Goal: Task Accomplishment & Management: Manage account settings

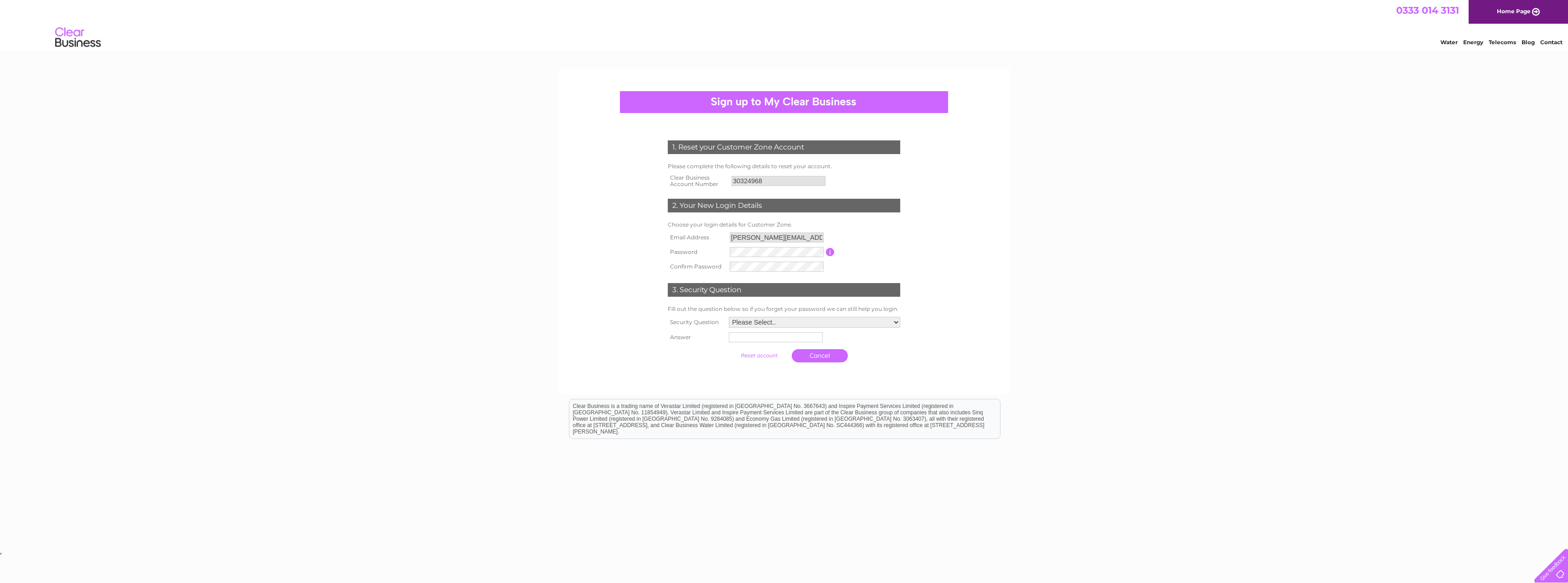
click at [831, 252] on input "button" at bounding box center [830, 252] width 9 height 9
click at [676, 250] on tr "Password Password must be at least 6 characters long" at bounding box center [784, 252] width 237 height 15
click at [753, 322] on select "Please Select.. In what town or city was your first job? In what town or city d…" at bounding box center [814, 322] width 172 height 11
select select "2"
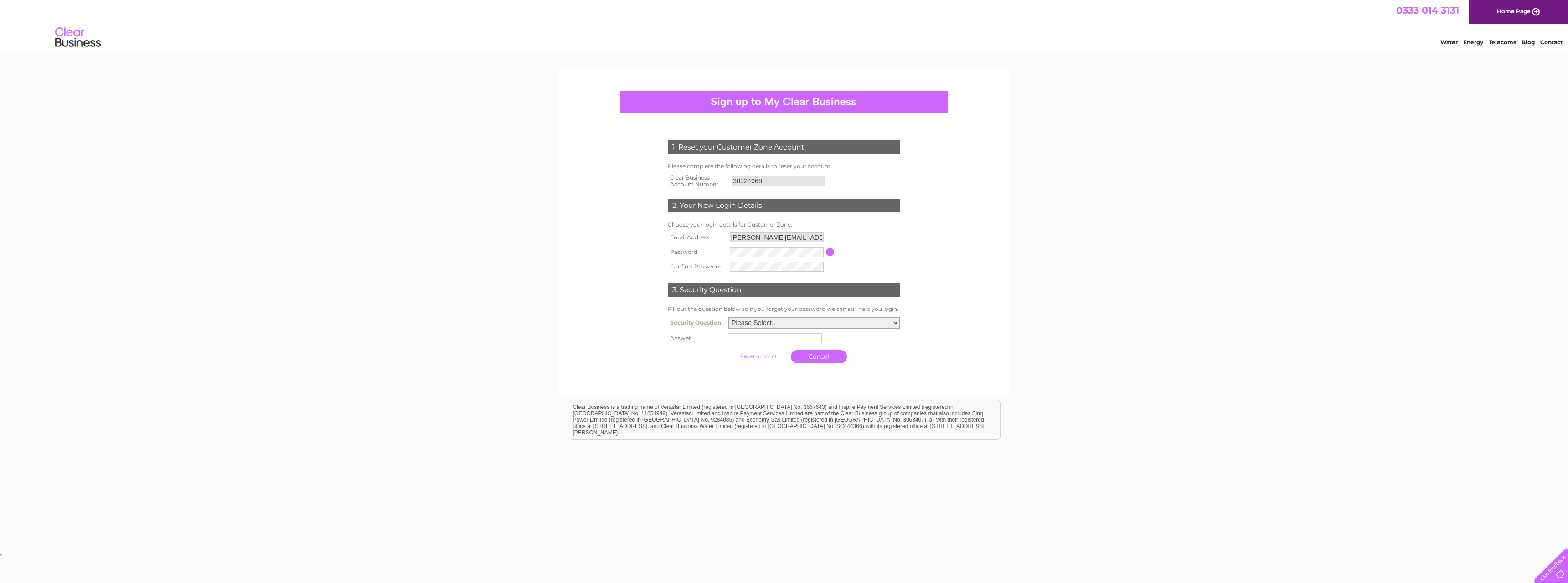
click at [728, 318] on select "Please Select.. In what town or city was your first job? In what town or city d…" at bounding box center [814, 322] width 172 height 11
click at [756, 341] on input "text" at bounding box center [777, 339] width 95 height 11
type input "Glasgow"
click at [760, 356] on input "submit" at bounding box center [759, 355] width 56 height 12
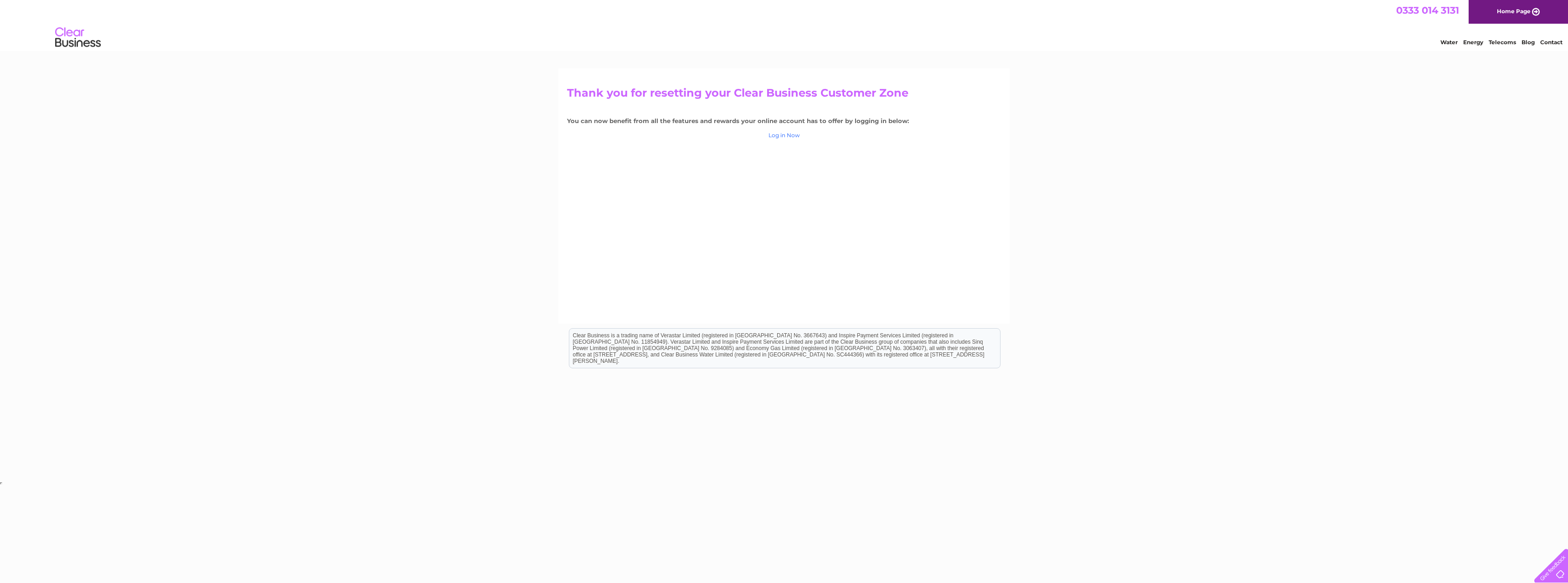
click at [785, 133] on link "Log in Now" at bounding box center [784, 135] width 31 height 7
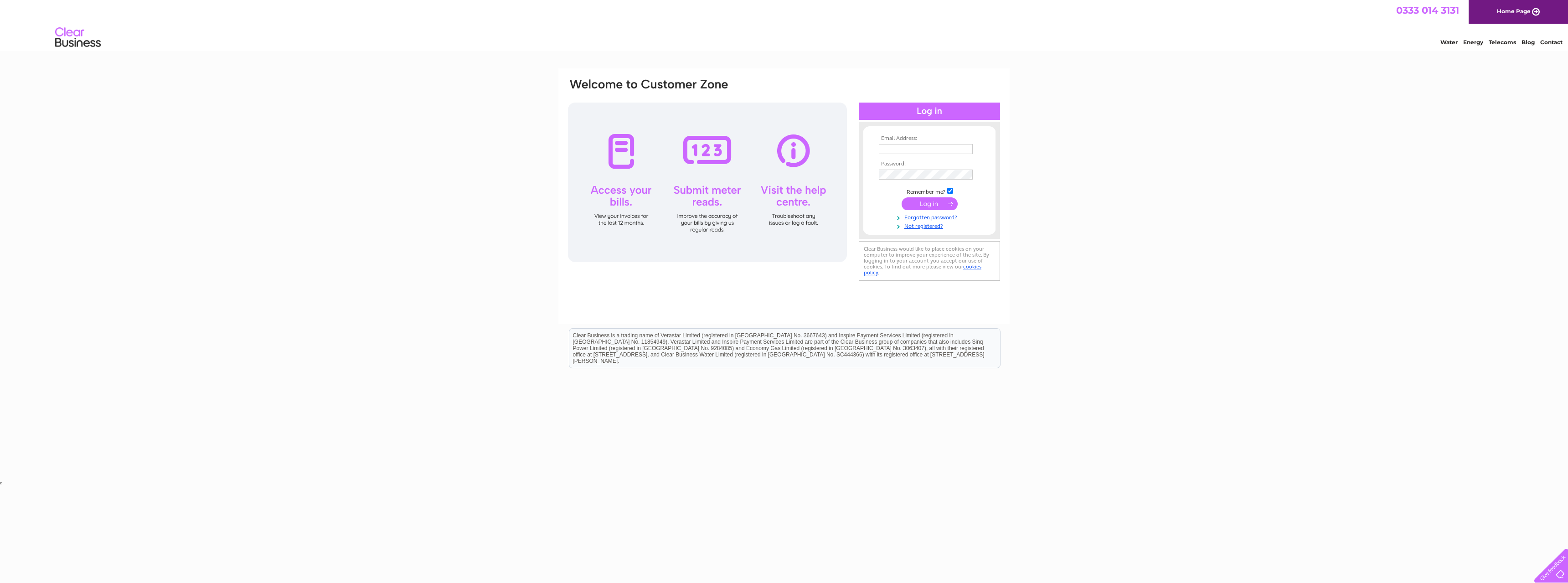
type input "[PERSON_NAME][EMAIL_ADDRESS][PERSON_NAME][DOMAIN_NAME]"
click at [923, 202] on input "submit" at bounding box center [929, 204] width 56 height 12
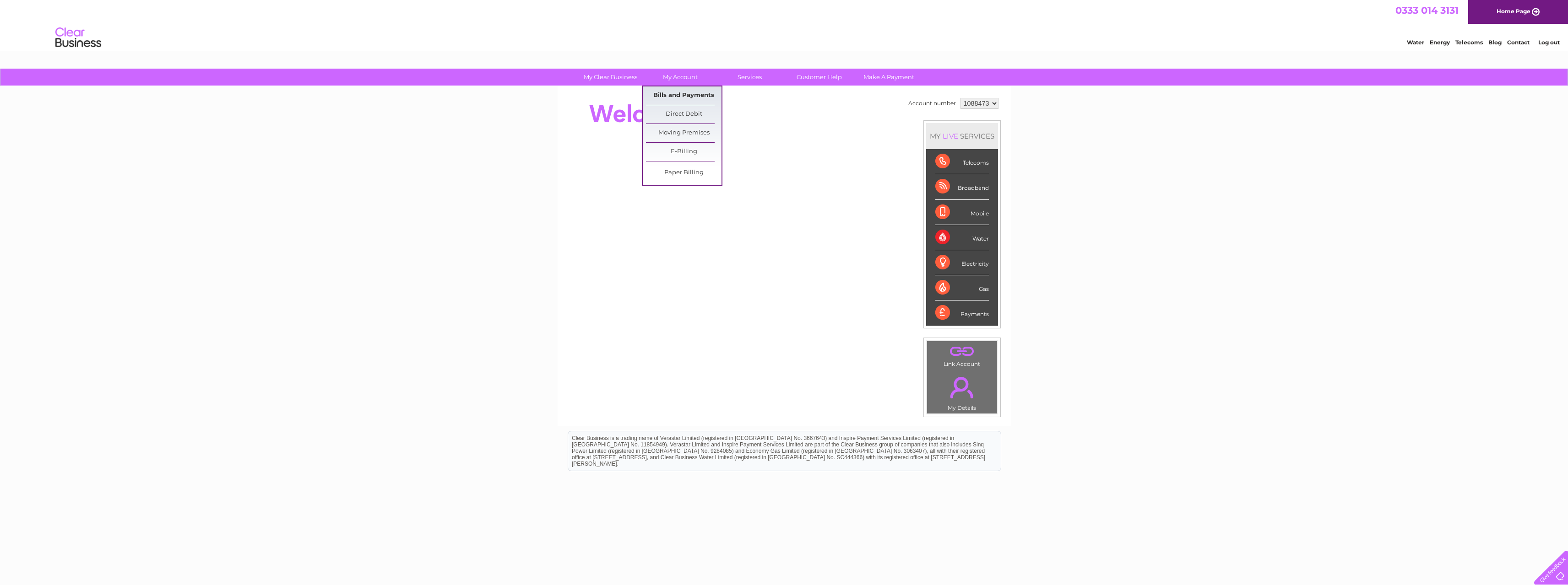
click at [682, 91] on link "Bills and Payments" at bounding box center [683, 95] width 75 height 18
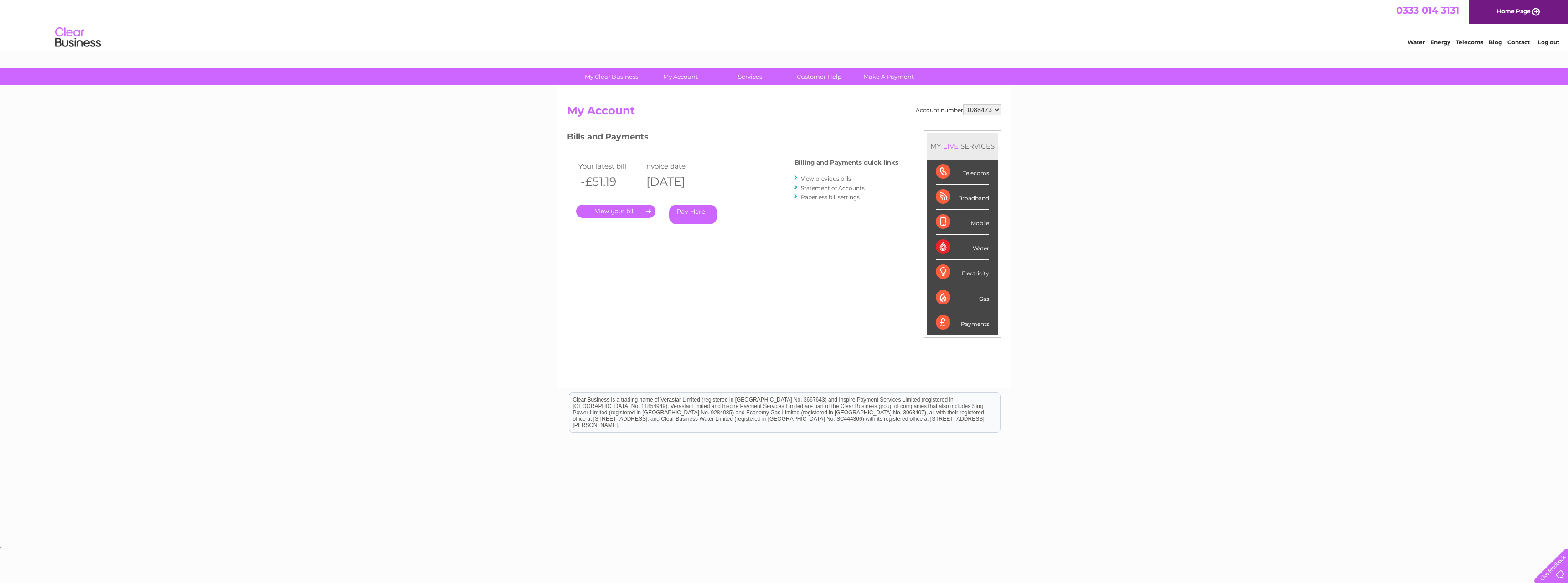
click at [631, 208] on link "." at bounding box center [615, 211] width 79 height 13
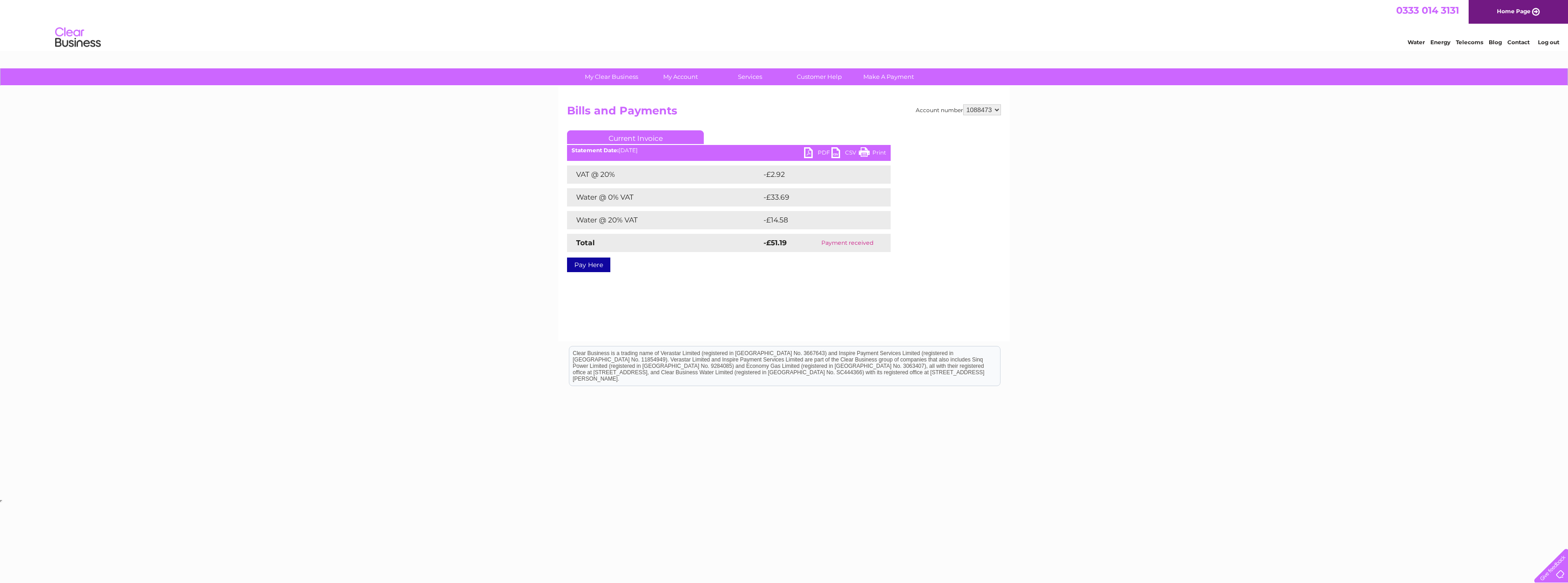
click at [816, 151] on link "PDF" at bounding box center [818, 154] width 28 height 13
click at [972, 111] on select "1088473" at bounding box center [982, 110] width 38 height 11
click at [821, 115] on h2 "Bills and Payments" at bounding box center [784, 113] width 434 height 17
click at [857, 110] on h2 "Bills and Payments" at bounding box center [784, 113] width 434 height 17
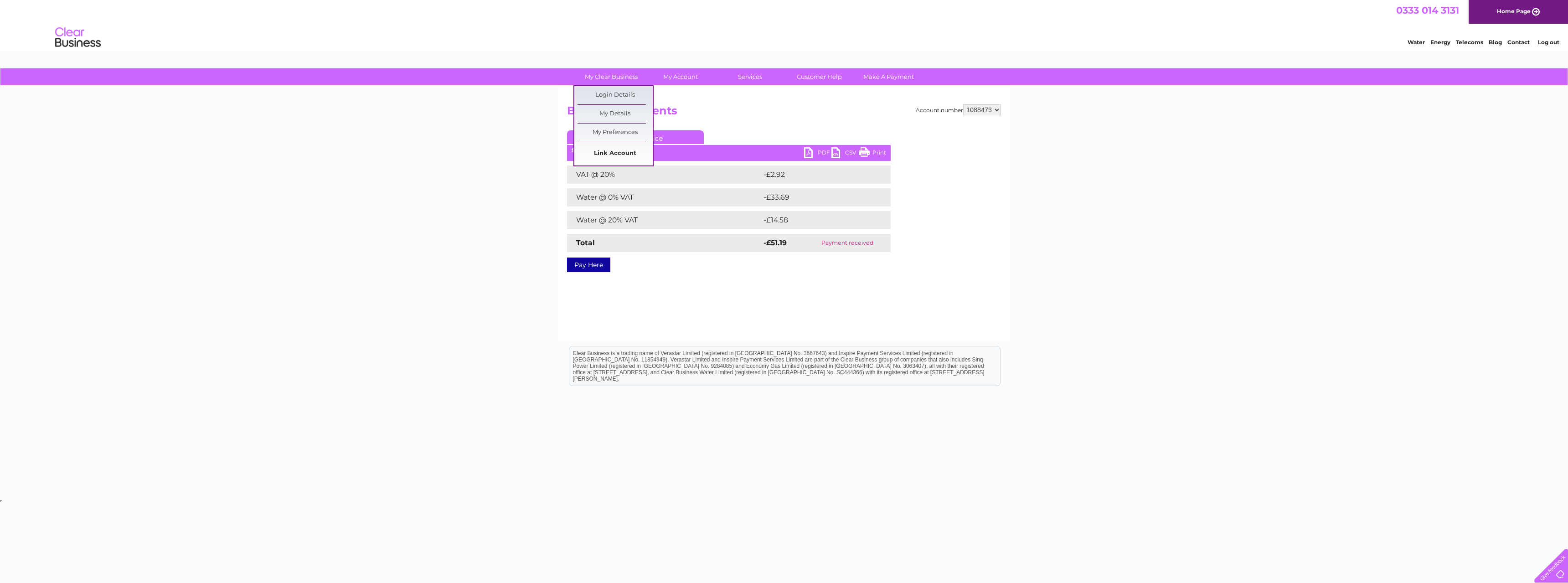
click at [611, 150] on link "Link Account" at bounding box center [614, 153] width 75 height 18
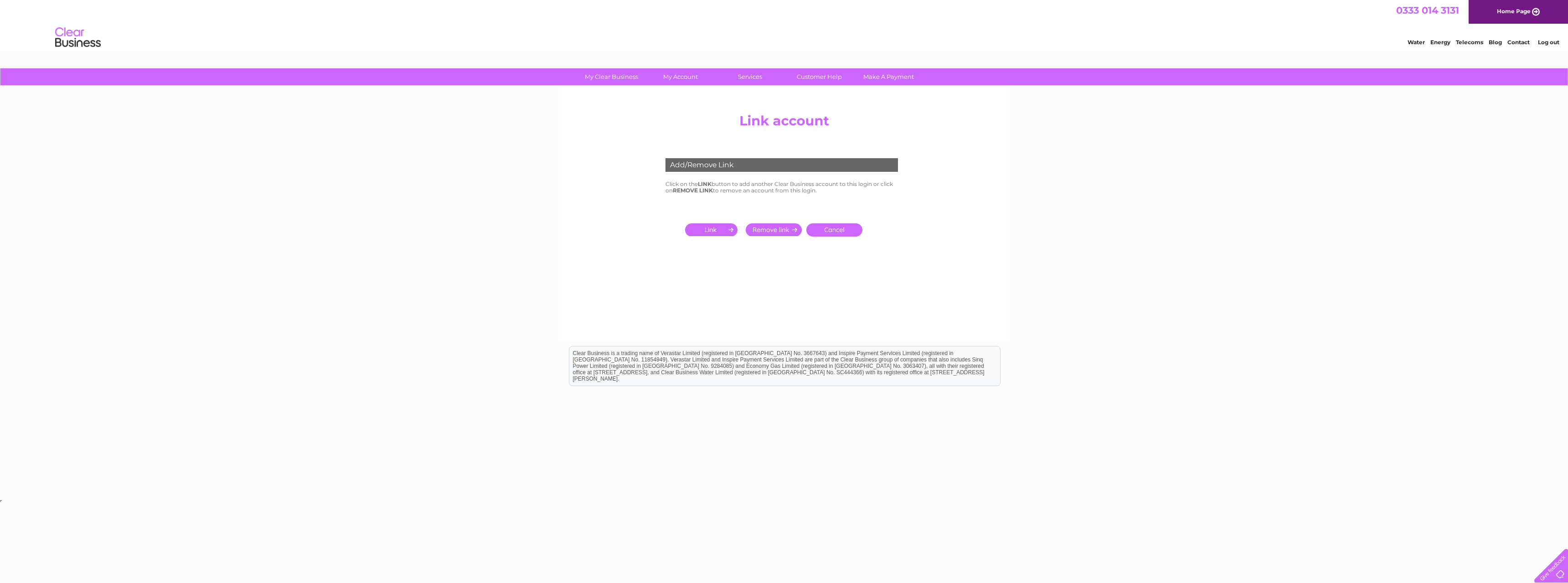
click at [709, 164] on div "Add/Remove Link" at bounding box center [782, 165] width 233 height 13
click at [708, 227] on input "submit" at bounding box center [713, 229] width 56 height 12
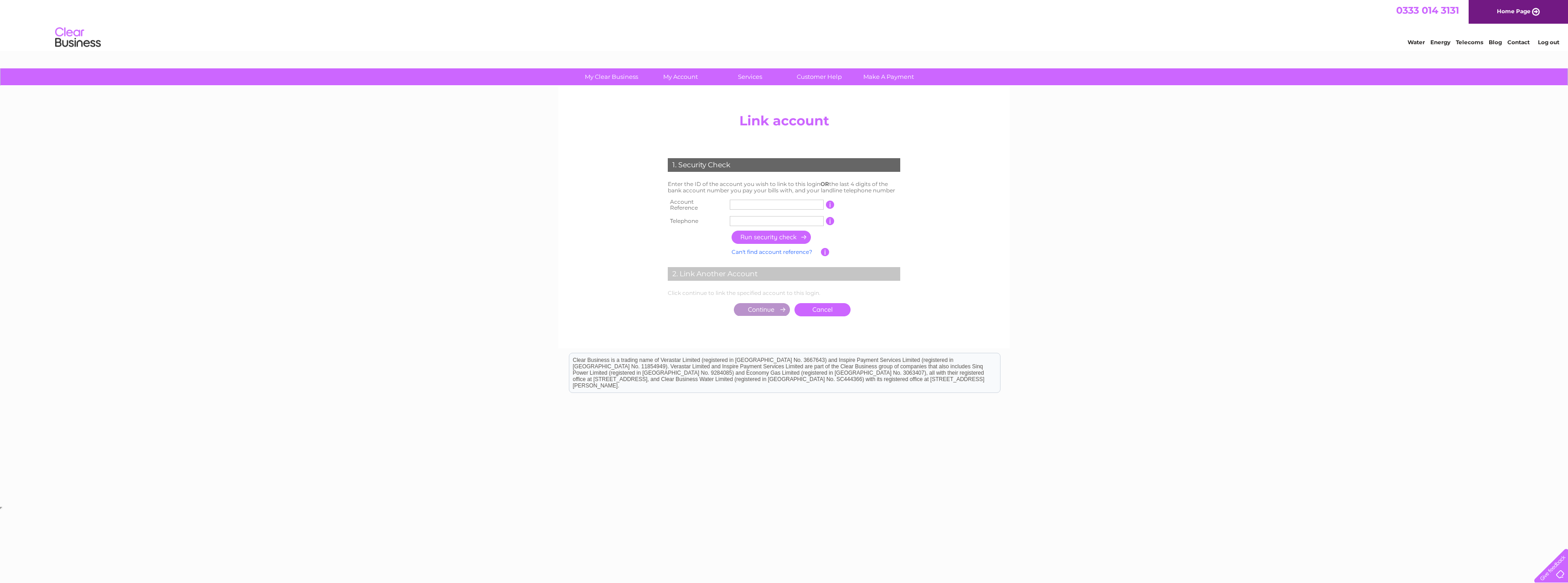
click at [745, 203] on input "text" at bounding box center [777, 204] width 94 height 10
click at [751, 200] on input "text" at bounding box center [777, 204] width 94 height 10
click at [772, 203] on input "text" at bounding box center [777, 204] width 94 height 10
click at [771, 200] on input "text" at bounding box center [777, 204] width 94 height 10
type input "30324968"
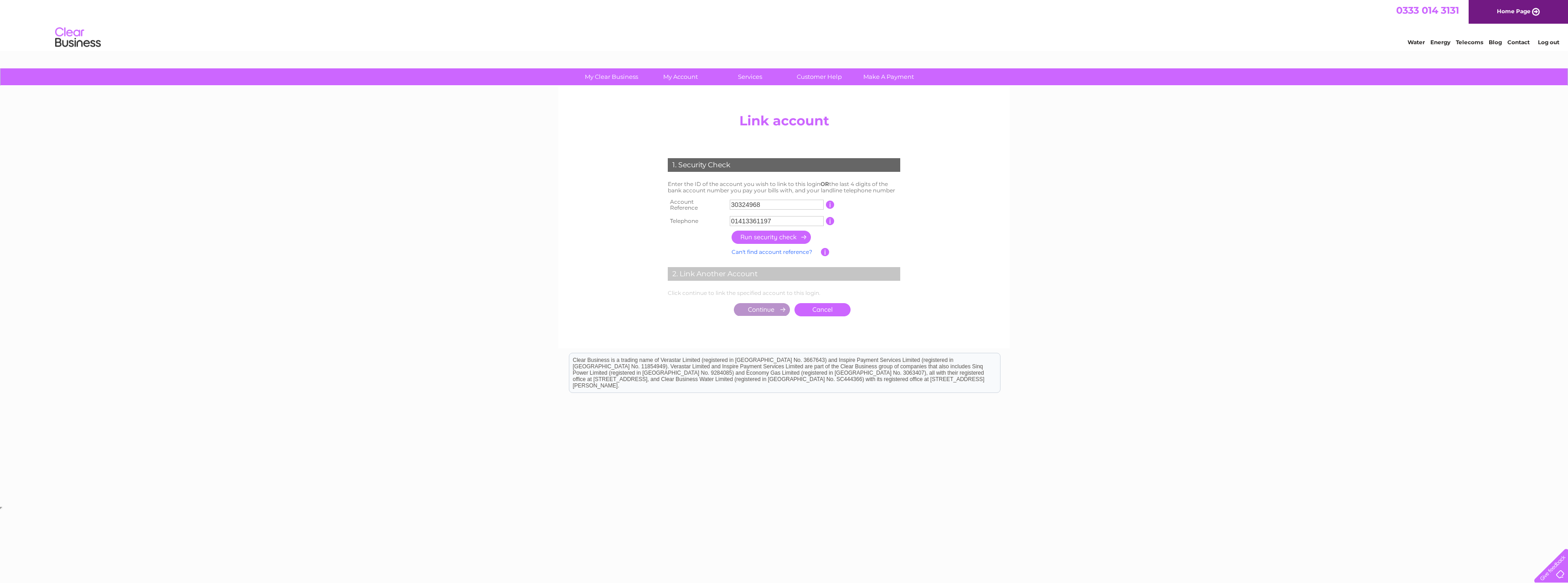
type input "01413361197"
click at [792, 231] on input "button" at bounding box center [772, 238] width 80 height 13
click at [767, 310] on input "submit" at bounding box center [762, 309] width 56 height 12
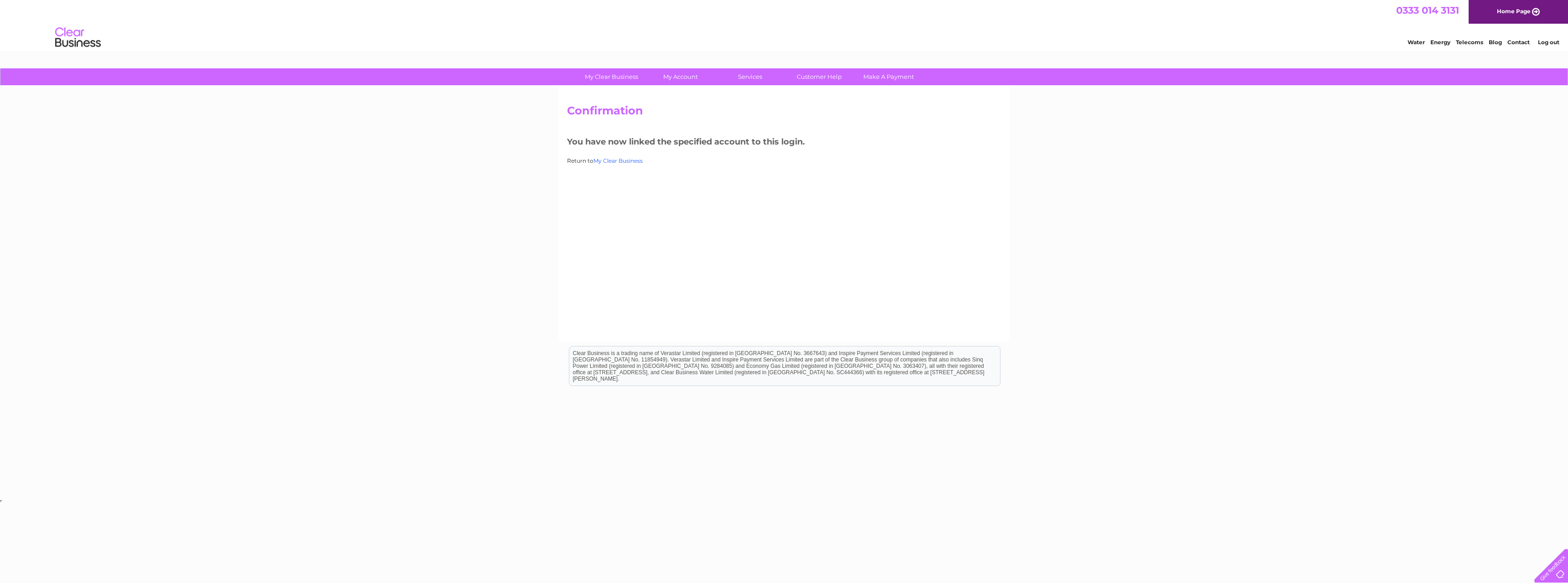
click at [629, 160] on link "My Clear Business" at bounding box center [618, 160] width 49 height 7
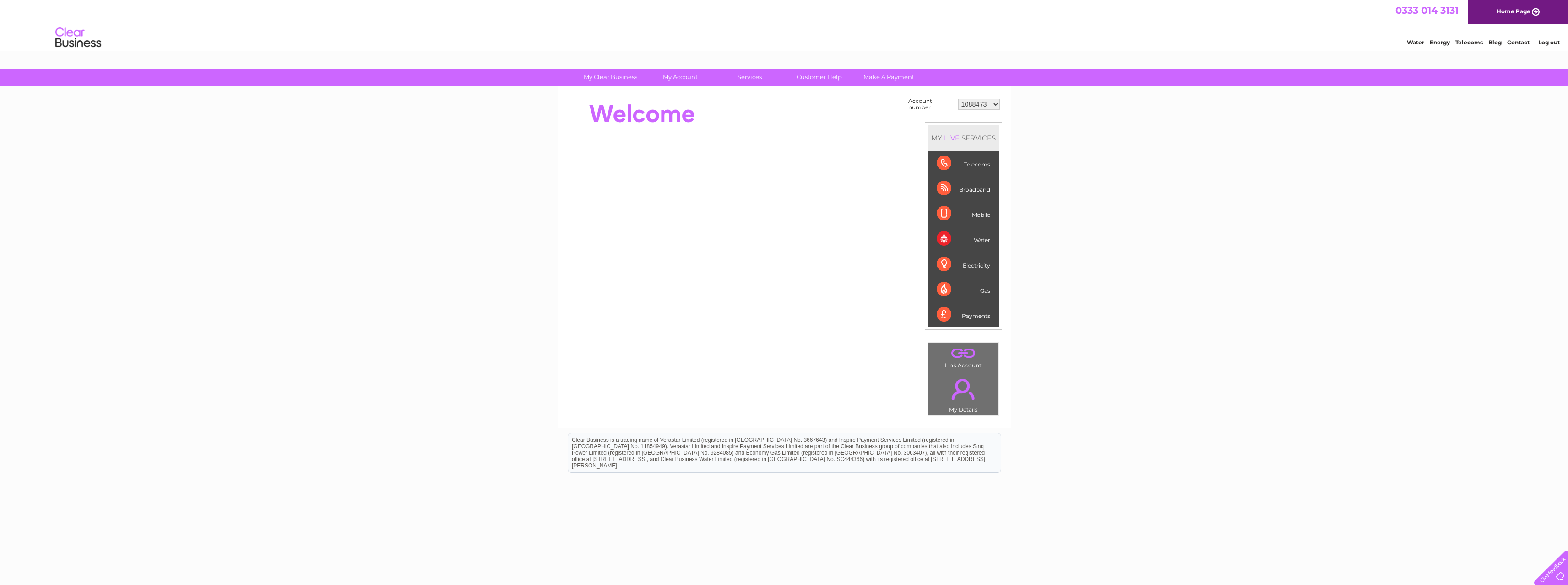
click at [970, 103] on select "1088473 30324968" at bounding box center [979, 105] width 42 height 11
select select "30324968"
click at [958, 99] on select "1088473 30324968" at bounding box center [979, 105] width 42 height 11
click at [678, 91] on link "Bills and Payments" at bounding box center [683, 95] width 75 height 18
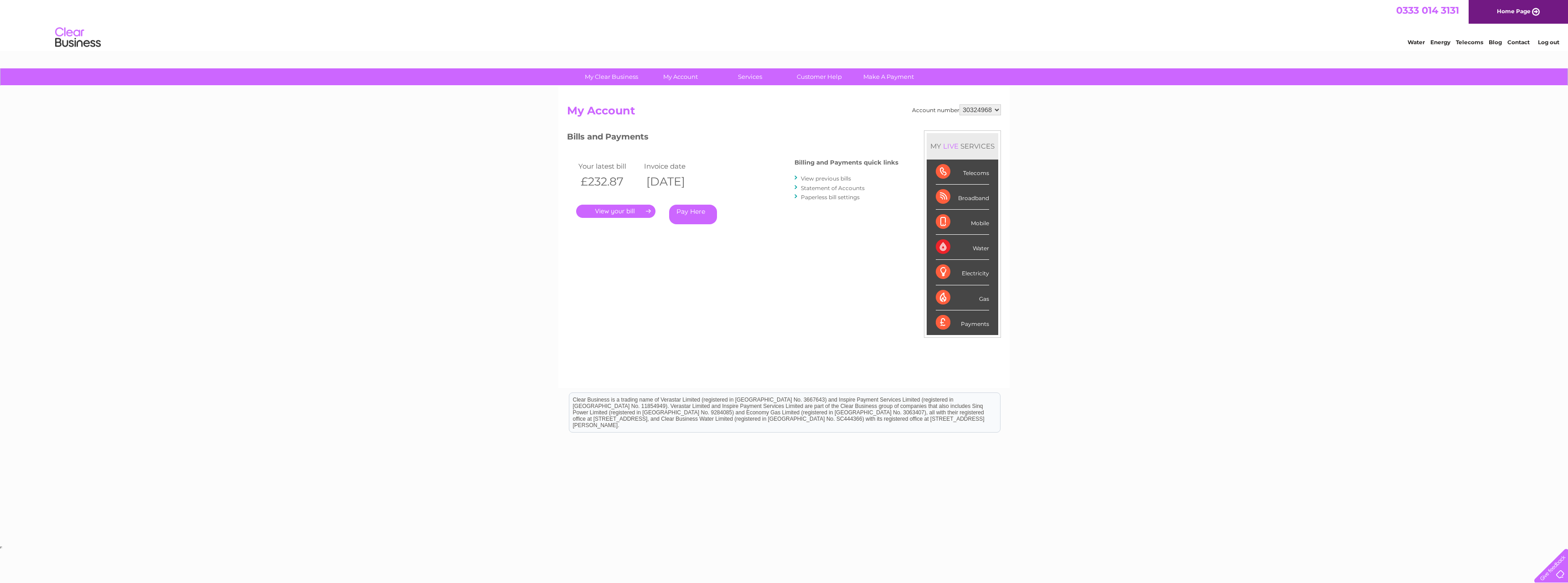
click at [624, 213] on link "." at bounding box center [615, 211] width 79 height 13
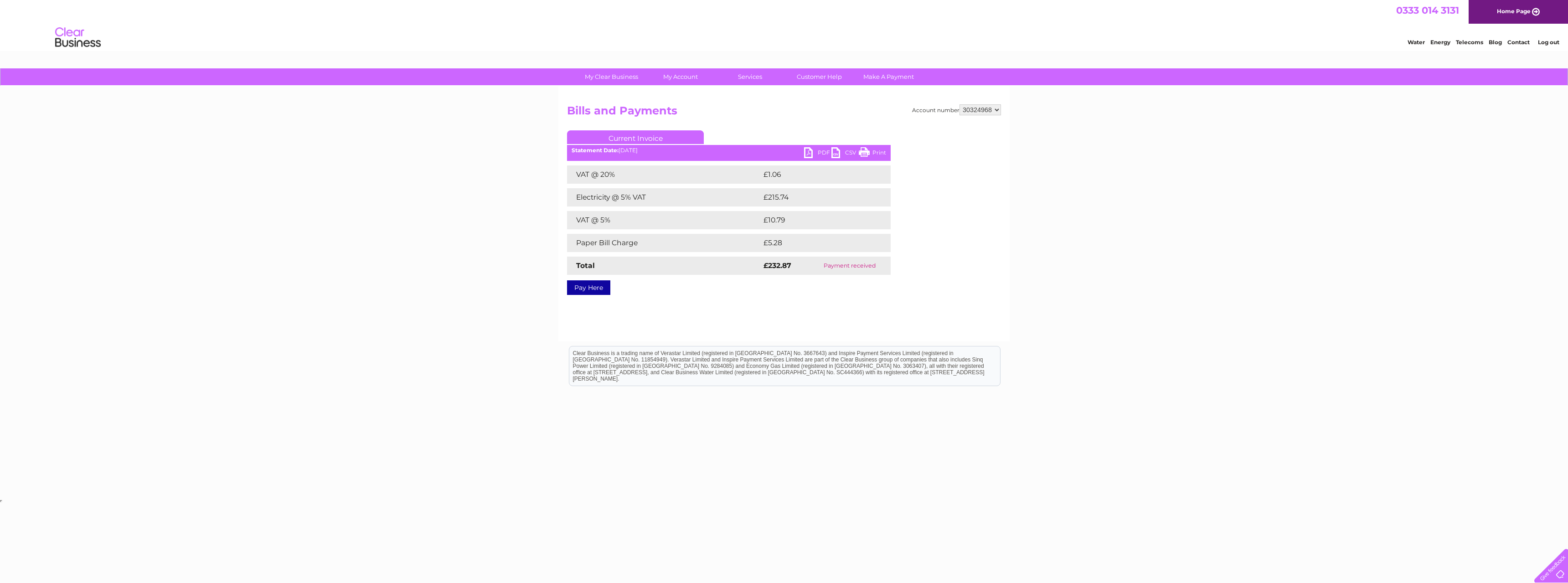
click at [823, 153] on link "PDF" at bounding box center [818, 154] width 28 height 13
click at [613, 111] on link "My Details" at bounding box center [614, 113] width 75 height 18
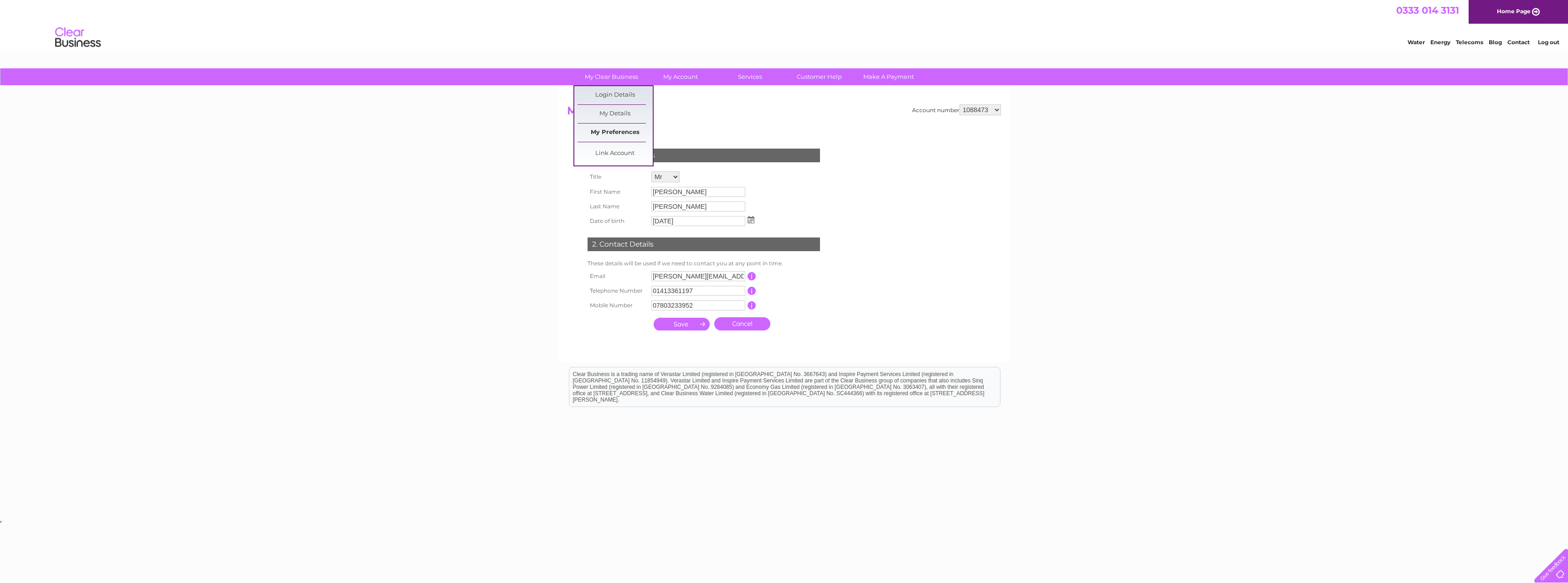
click at [616, 131] on link "My Preferences" at bounding box center [614, 132] width 75 height 18
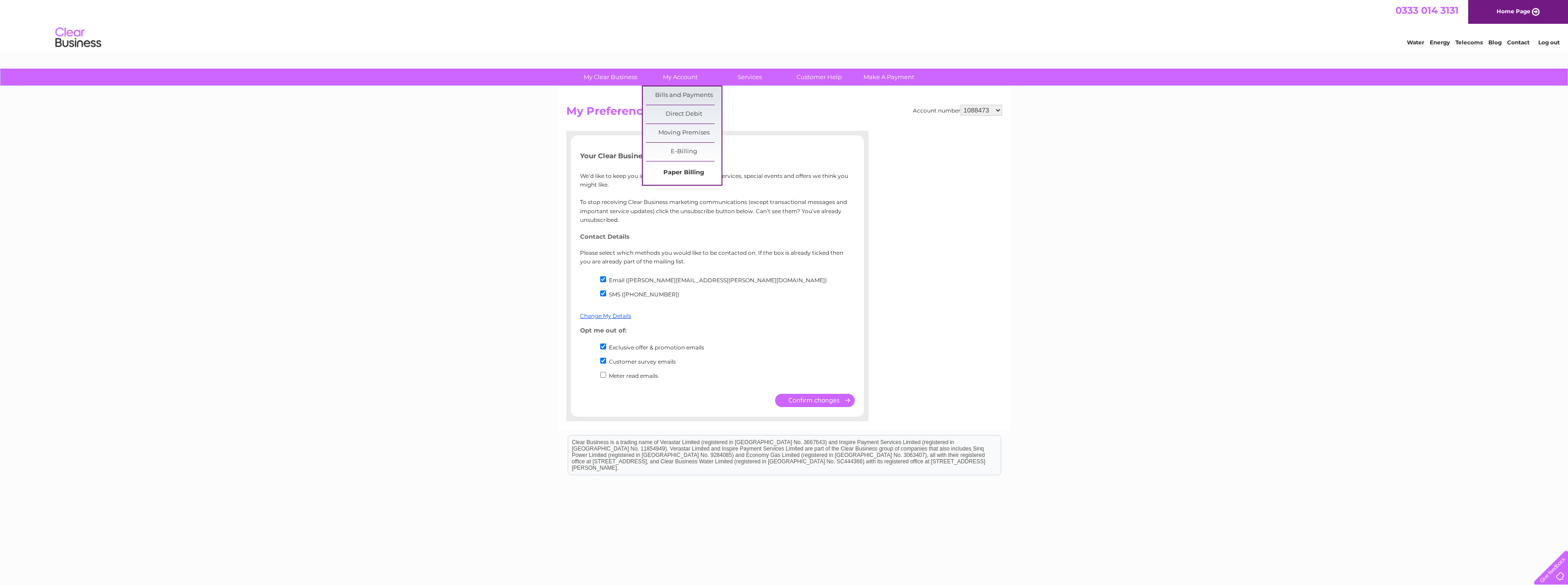
click at [684, 174] on link "Paper Billing" at bounding box center [683, 173] width 75 height 18
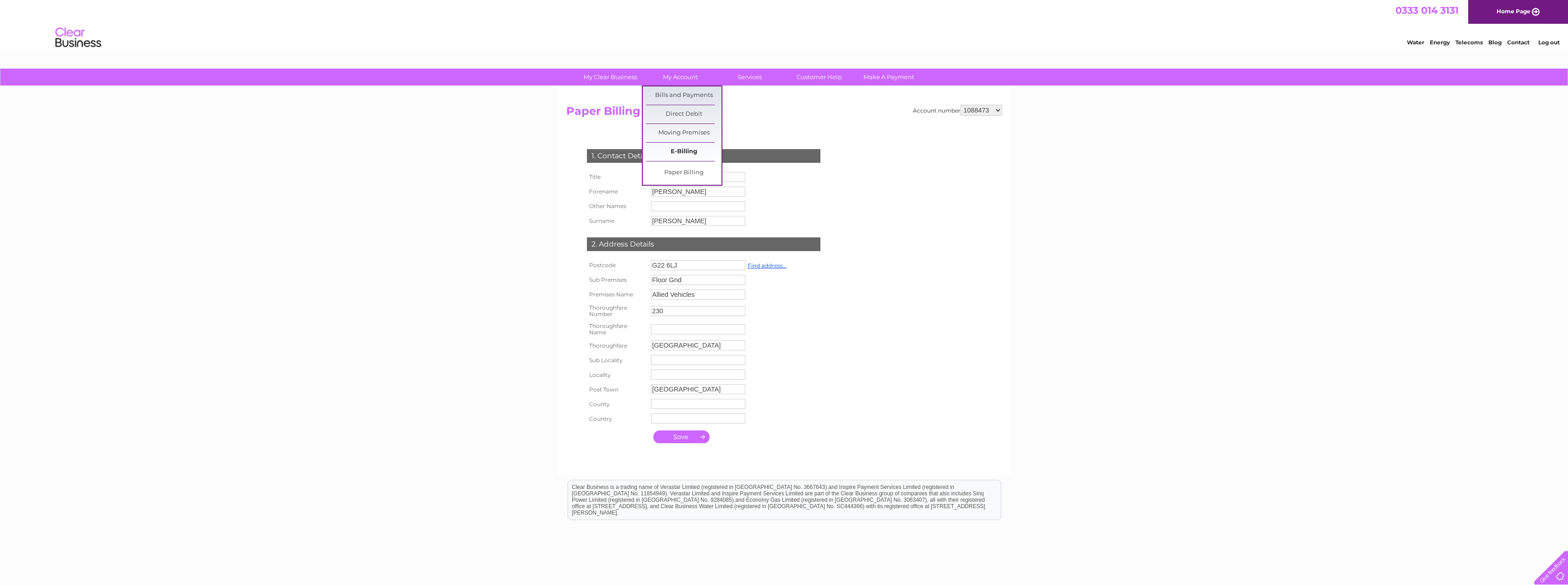
click at [679, 151] on link "E-Billing" at bounding box center [683, 152] width 75 height 18
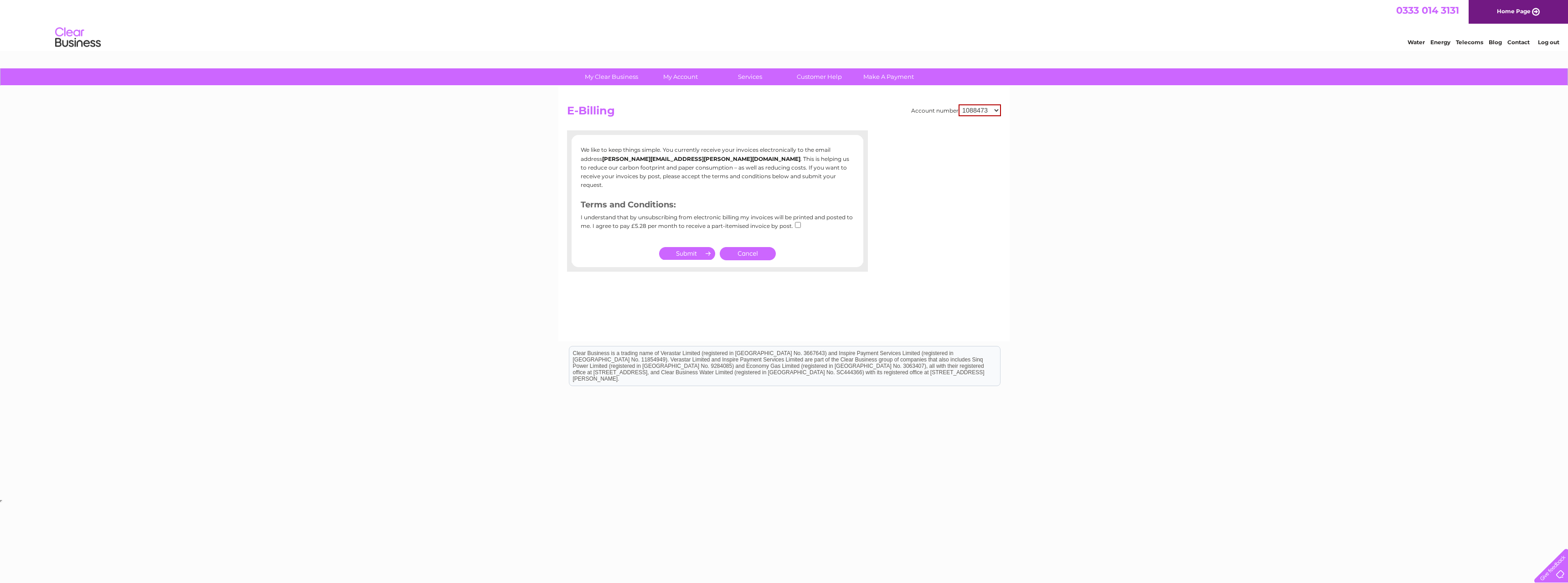
click at [530, 117] on div "My Clear Business Login Details My Details My Preferences Link Account My Accou…" at bounding box center [784, 282] width 1568 height 429
